Goal: Information Seeking & Learning: Check status

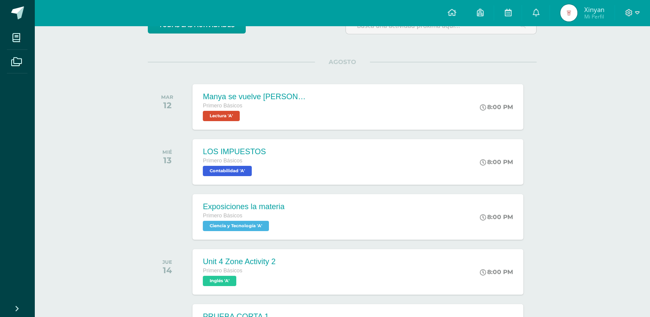
scroll to position [86, 0]
click at [437, 109] on div "Manya se vuelve [PERSON_NAME] Primero Básicos Lectura 'A' 8:00 PM Manya se vuel…" at bounding box center [358, 106] width 334 height 46
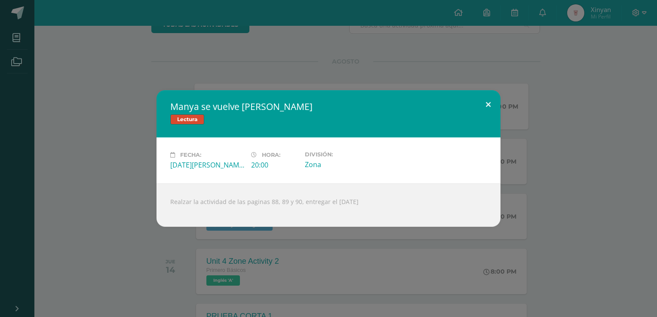
click at [488, 106] on button at bounding box center [488, 104] width 24 height 29
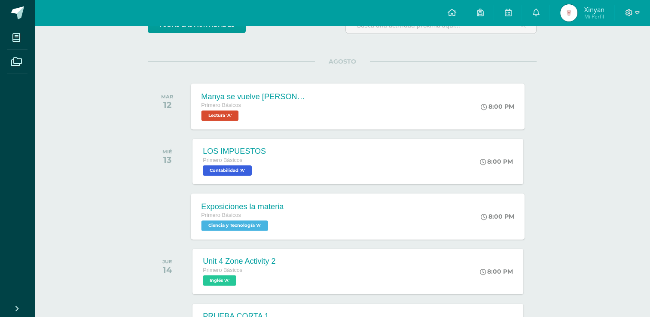
click at [464, 210] on div "Exposiciones la materia Primero Básicos Ciencia y Tecnología 'A' 8:00 PM Exposi…" at bounding box center [358, 216] width 334 height 46
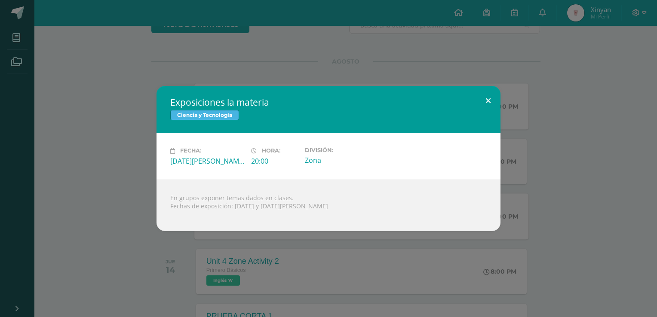
click at [485, 97] on button at bounding box center [488, 100] width 24 height 29
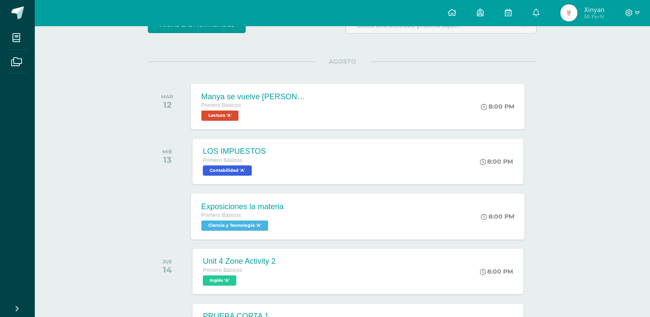
click at [567, 17] on img at bounding box center [568, 12] width 17 height 17
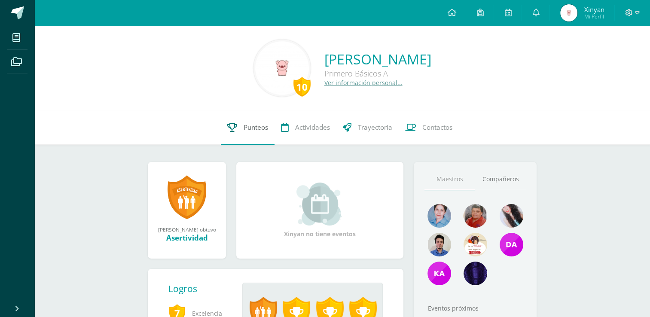
click at [239, 129] on link "Punteos" at bounding box center [248, 127] width 54 height 34
